Goal: Task Accomplishment & Management: Manage account settings

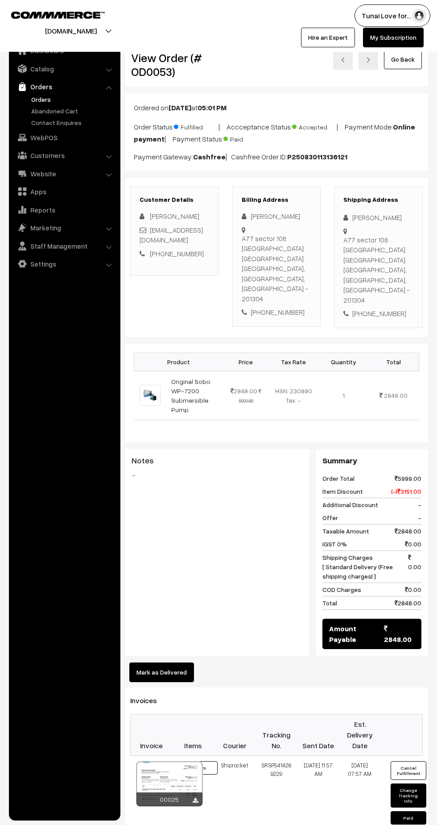
scroll to position [185, 0]
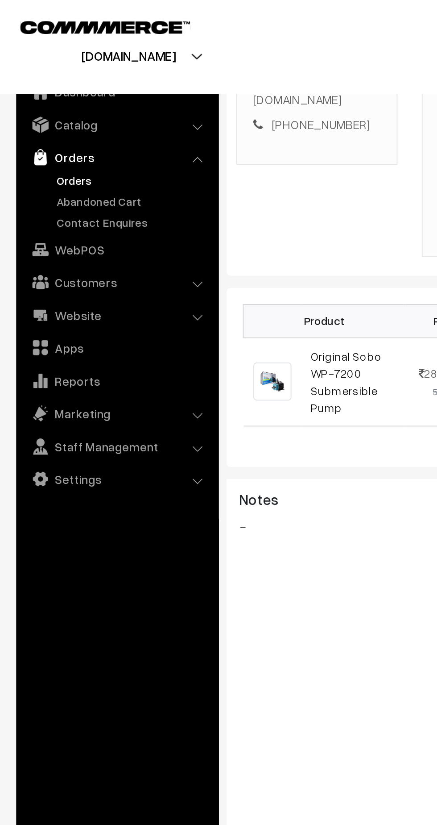
click at [37, 96] on link "Orders" at bounding box center [73, 99] width 88 height 9
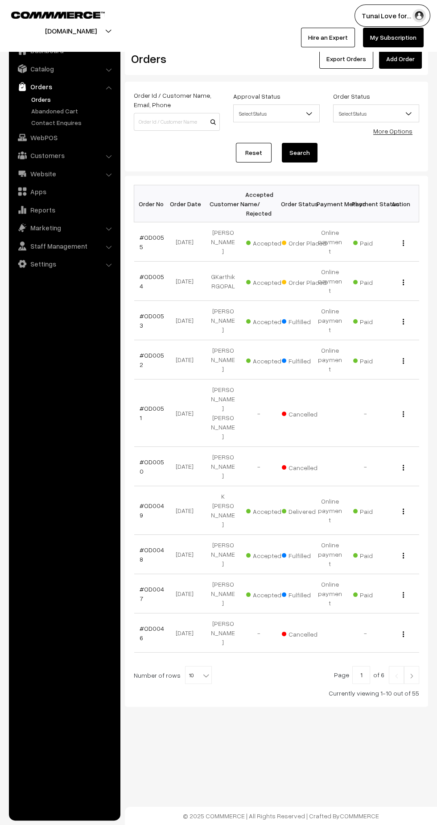
click at [100, 96] on link "Orders" at bounding box center [73, 99] width 88 height 9
click at [100, 89] on link "Orders" at bounding box center [64, 87] width 106 height 16
click at [52, 51] on link "Dashboard" at bounding box center [64, 50] width 106 height 16
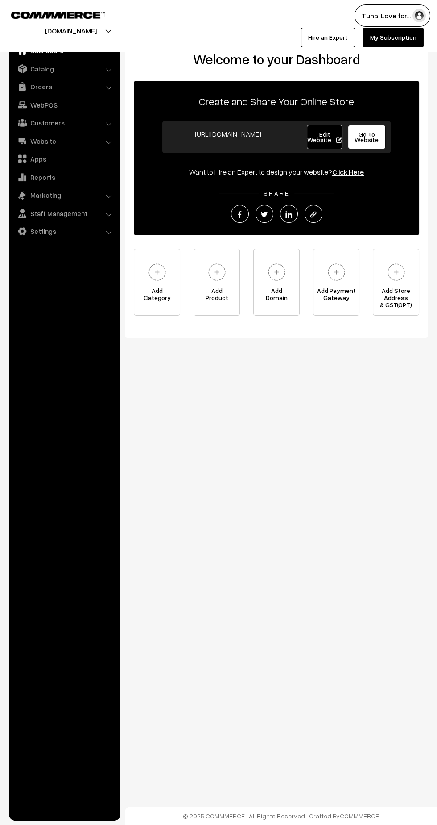
click at [105, 115] on link "Customers" at bounding box center [64, 123] width 106 height 16
click at [44, 206] on link "Reports" at bounding box center [64, 210] width 106 height 16
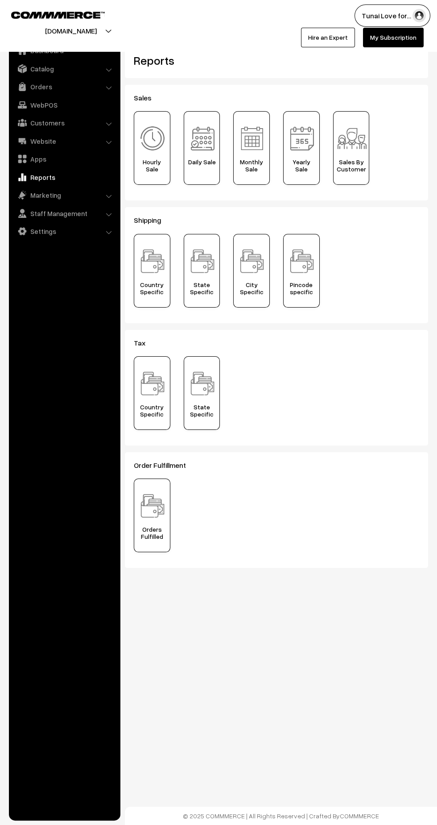
click at [54, 190] on link "Marketing" at bounding box center [64, 195] width 106 height 16
click at [41, 199] on link "Marketing" at bounding box center [64, 195] width 106 height 16
click at [44, 207] on link "Offers" at bounding box center [73, 207] width 88 height 9
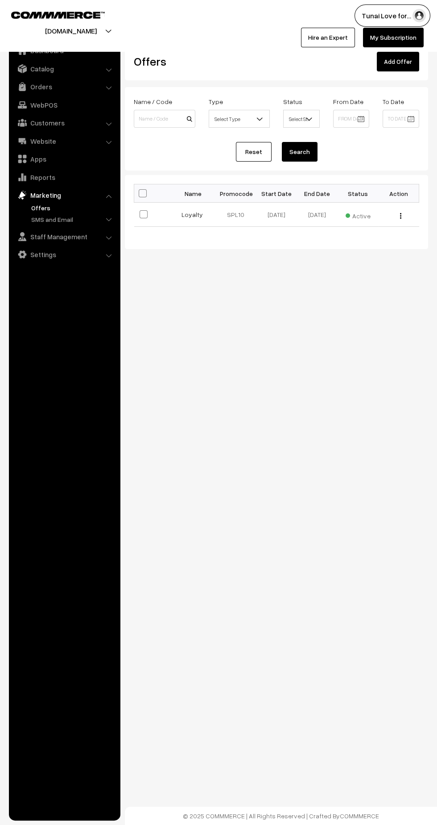
click at [401, 217] on img "button" at bounding box center [400, 216] width 1 height 6
click at [334, 230] on link "Edit" at bounding box center [361, 228] width 76 height 20
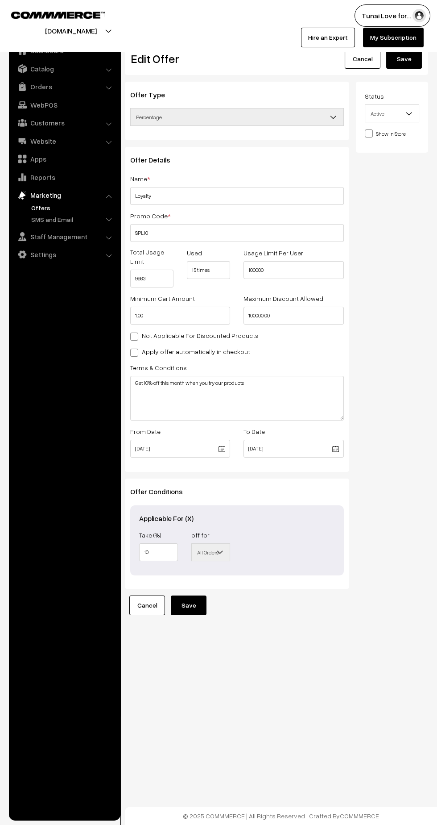
click at [334, 119] on b at bounding box center [333, 116] width 9 height 9
click at [333, 116] on b at bounding box center [333, 116] width 9 height 9
click at [324, 111] on span "Percentage" at bounding box center [237, 117] width 213 height 16
click at [326, 121] on span "Percentage" at bounding box center [237, 117] width 213 height 16
click at [323, 123] on span "Percentage" at bounding box center [237, 117] width 213 height 16
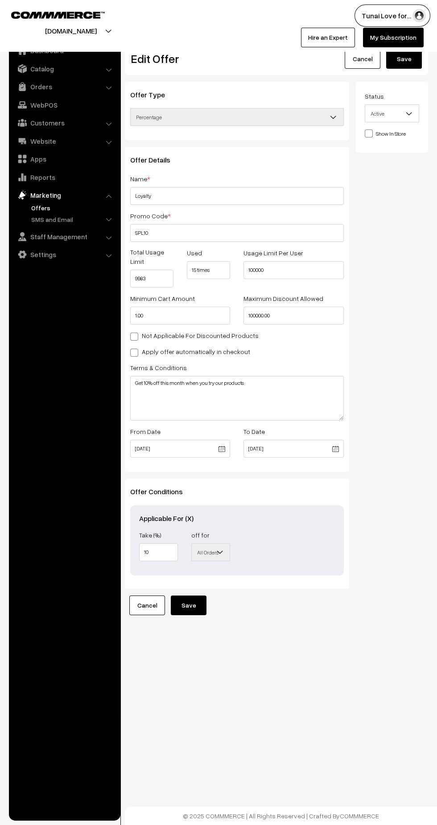
click at [323, 118] on span "Percentage" at bounding box center [237, 117] width 213 height 16
click at [332, 114] on b at bounding box center [333, 116] width 9 height 9
click at [331, 120] on b at bounding box center [333, 116] width 9 height 9
click at [306, 122] on span "Percentage" at bounding box center [237, 117] width 213 height 16
click at [321, 117] on span "Percentage" at bounding box center [237, 117] width 213 height 16
